Goal: Information Seeking & Learning: Find specific fact

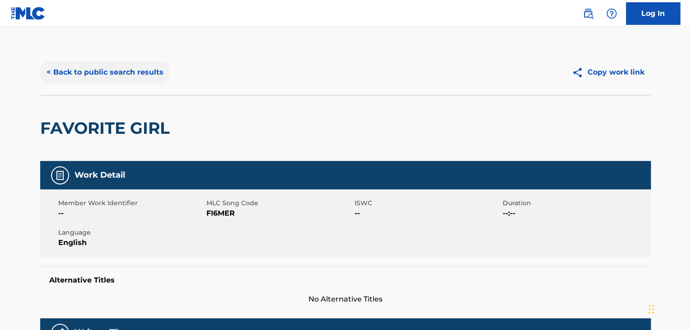
click at [151, 75] on button "< Back to public search results" at bounding box center [105, 72] width 130 height 23
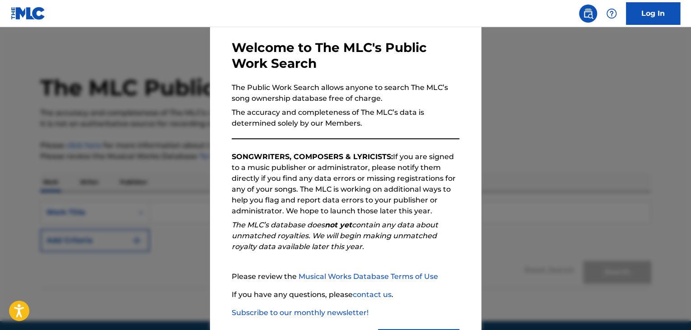
scroll to position [84, 0]
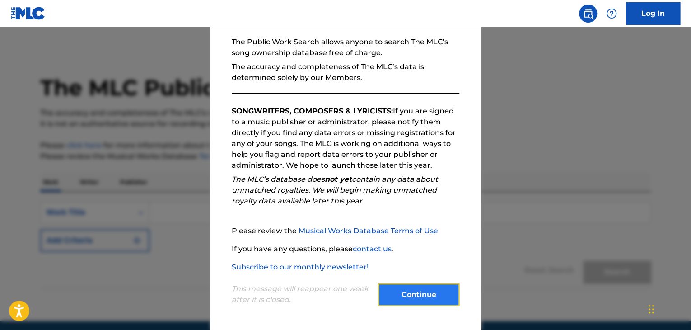
click at [414, 291] on button "Continue" at bounding box center [418, 294] width 81 height 23
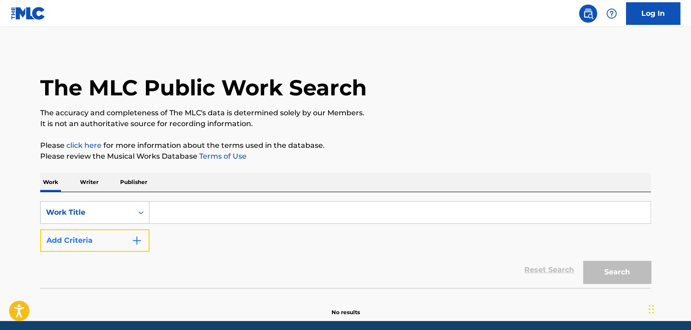
click at [145, 239] on button "Add Criteria" at bounding box center [94, 240] width 109 height 23
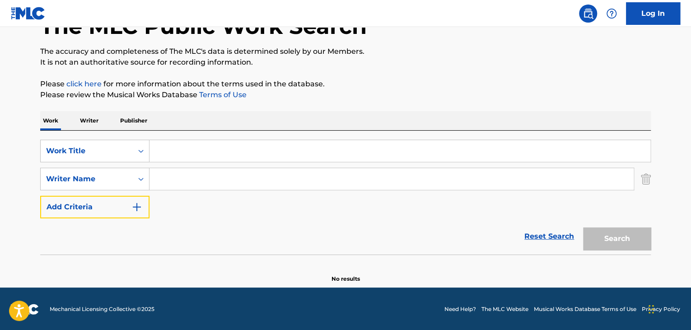
scroll to position [62, 0]
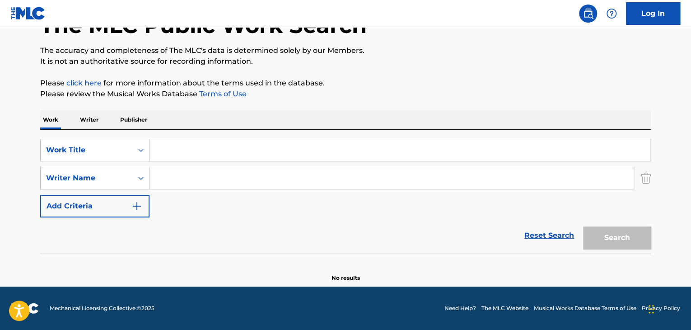
click at [235, 149] on input "Search Form" at bounding box center [400, 150] width 501 height 22
type input "Petals"
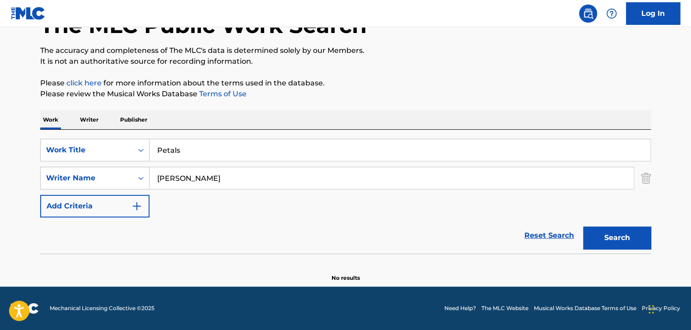
click at [583, 226] on button "Search" at bounding box center [617, 237] width 68 height 23
drag, startPoint x: 178, startPoint y: 180, endPoint x: 151, endPoint y: 189, distance: 27.7
click at [151, 189] on div "SearchWithCriteria37528b48-6d23-4f5b-b9aa-d62ee6fb7ca9 Work Title Petals Search…" at bounding box center [345, 178] width 611 height 79
type input "Lewis"
click at [583, 226] on button "Search" at bounding box center [617, 237] width 68 height 23
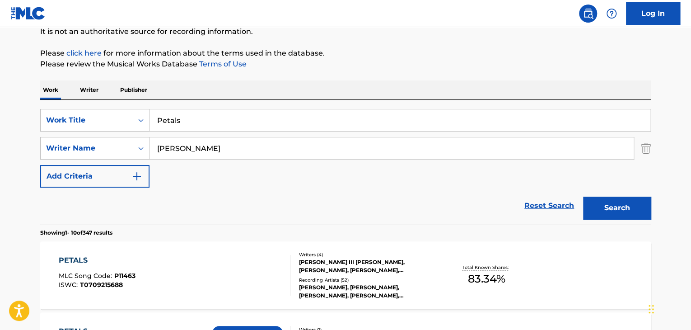
scroll to position [0, 0]
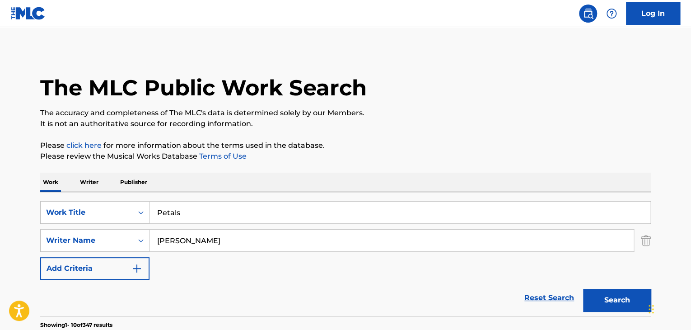
click at [225, 204] on input "Petals" at bounding box center [400, 212] width 501 height 22
paste input "Shine"
type input "Shine"
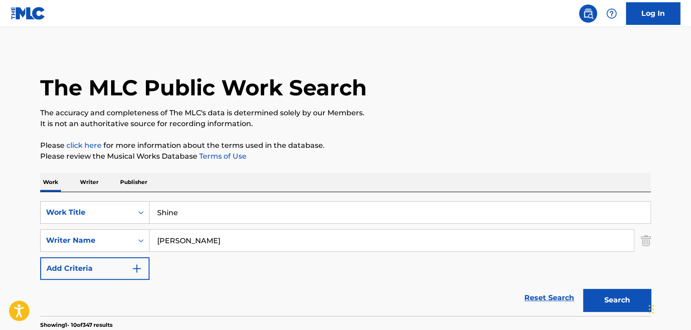
click at [338, 236] on input "Lewis" at bounding box center [392, 240] width 484 height 22
paste input "Donel Mangena"
type input "Donel Mangena"
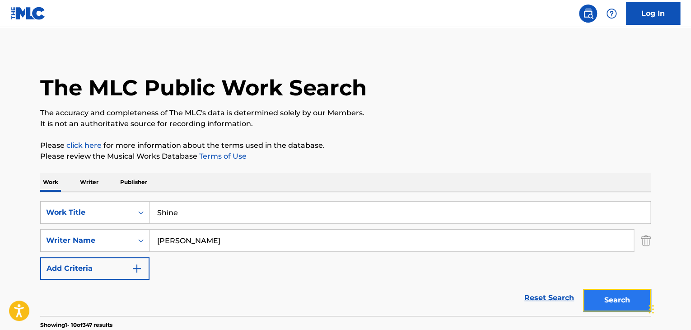
click at [612, 307] on button "Search" at bounding box center [617, 300] width 68 height 23
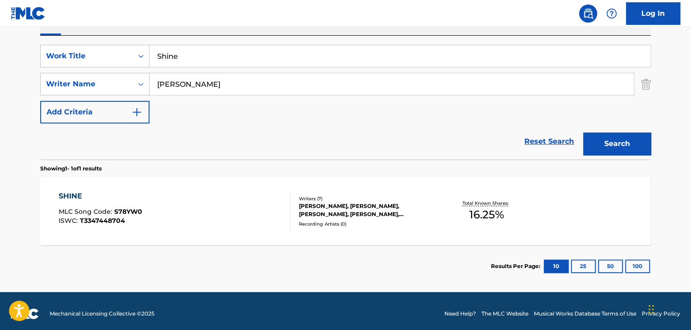
scroll to position [162, 0]
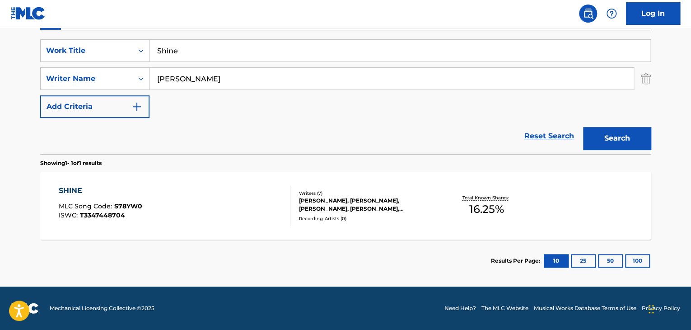
click at [79, 191] on div "SHINE" at bounding box center [101, 190] width 84 height 11
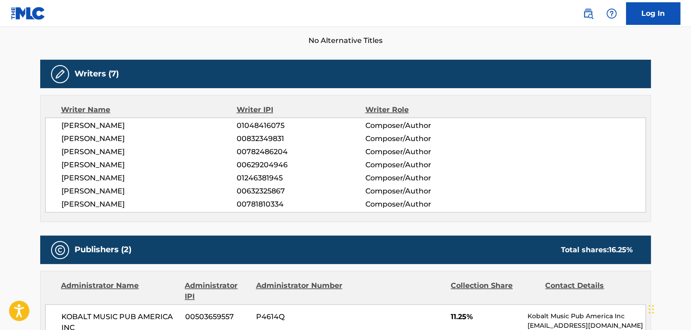
scroll to position [301, 0]
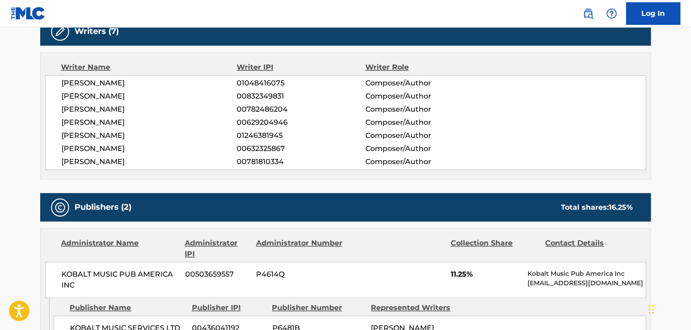
click at [110, 107] on span "ALEXSEJ VLASENKO" at bounding box center [148, 109] width 175 height 11
copy div "ALEXSEJ VLASENKO"
click at [99, 123] on span "HENRIK MEINKE" at bounding box center [148, 122] width 175 height 11
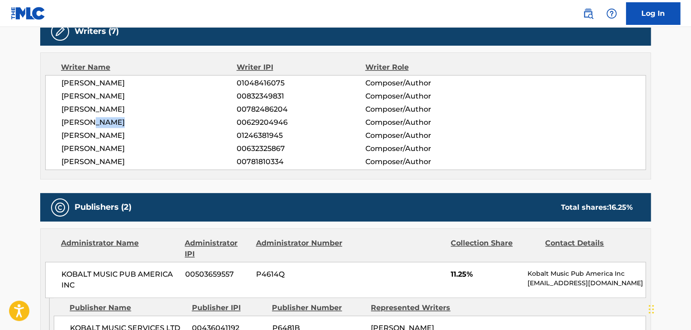
click at [99, 123] on span "HENRIK MEINKE" at bounding box center [148, 122] width 175 height 11
copy div "HENRIK MEINKE"
click at [117, 134] on span "ANTONIO MABANZA" at bounding box center [148, 135] width 175 height 11
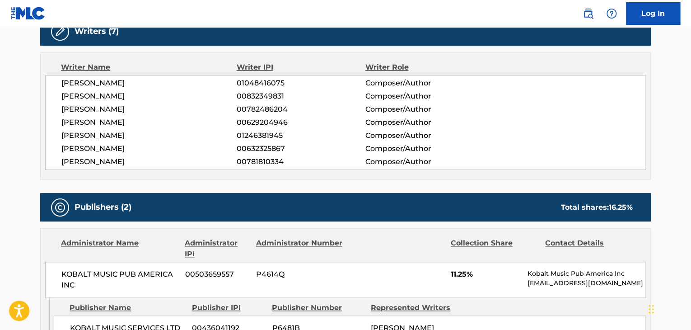
click at [117, 134] on span "ANTONIO MABANZA" at bounding box center [148, 135] width 175 height 11
copy div "ANTONIO MABANZA"
click at [92, 146] on span "JONAS KALISCH" at bounding box center [148, 148] width 175 height 11
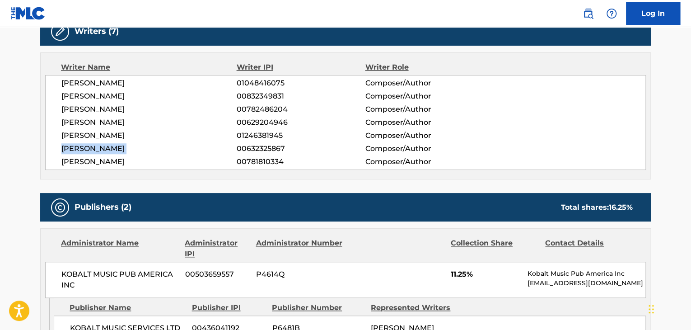
copy div "JONAS KALISCH"
click at [96, 164] on span "JEREMY CHACON" at bounding box center [148, 161] width 175 height 11
copy div "JEREMY CHACON"
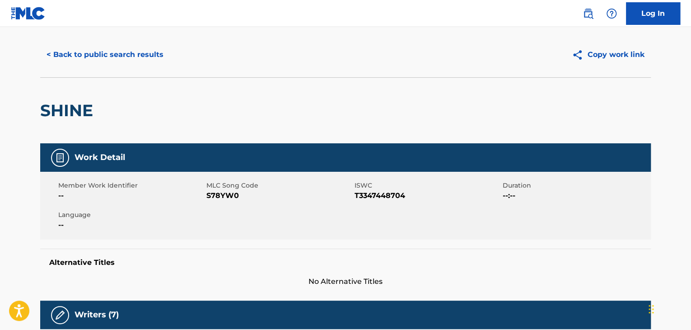
scroll to position [0, 0]
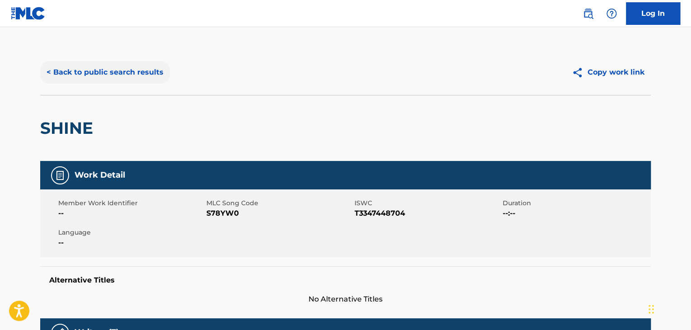
click at [130, 76] on button "< Back to public search results" at bounding box center [105, 72] width 130 height 23
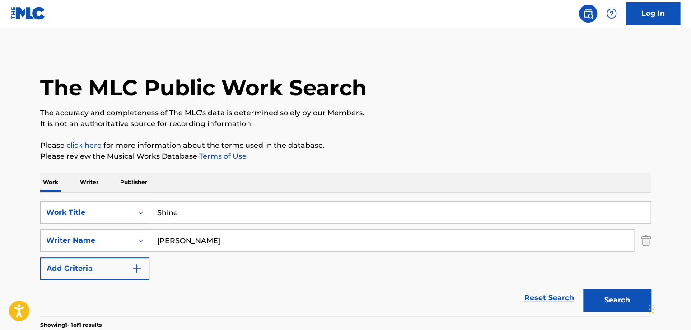
scroll to position [110, 0]
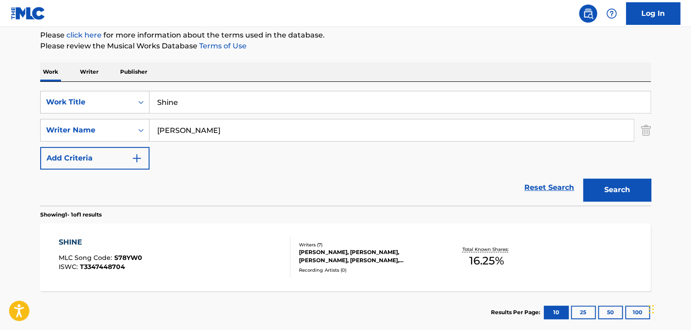
click at [222, 95] on input "Shine" at bounding box center [400, 102] width 501 height 22
click at [221, 95] on input "Shine" at bounding box center [400, 102] width 501 height 22
paste input "Class A"
type input "Class A"
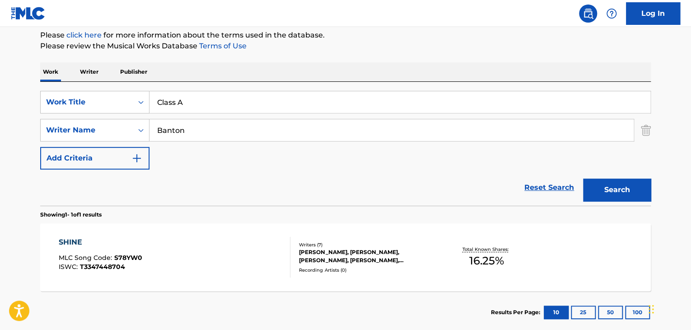
type input "Banton"
click at [583, 178] on button "Search" at bounding box center [617, 189] width 68 height 23
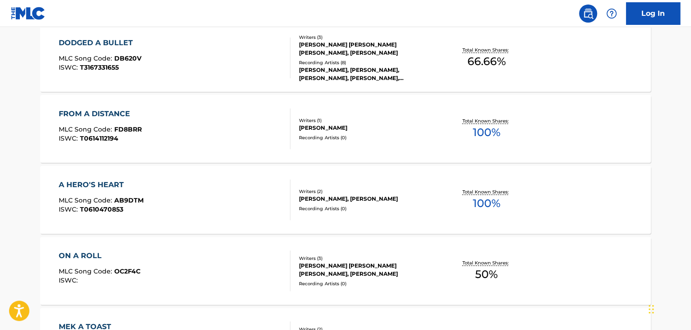
scroll to position [381, 0]
